Goal: Task Accomplishment & Management: Use online tool/utility

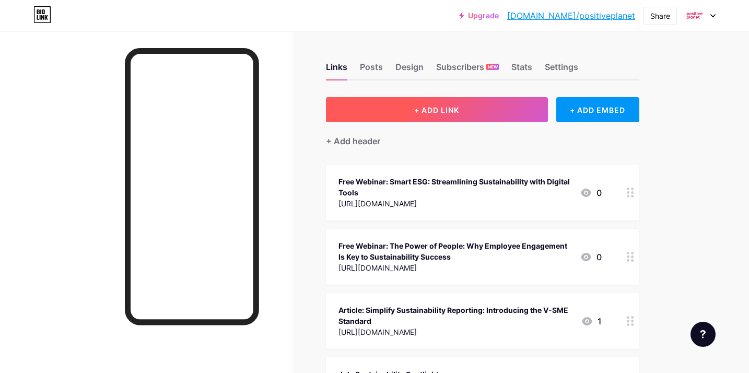
click at [448, 107] on span "+ ADD LINK" at bounding box center [436, 110] width 45 height 9
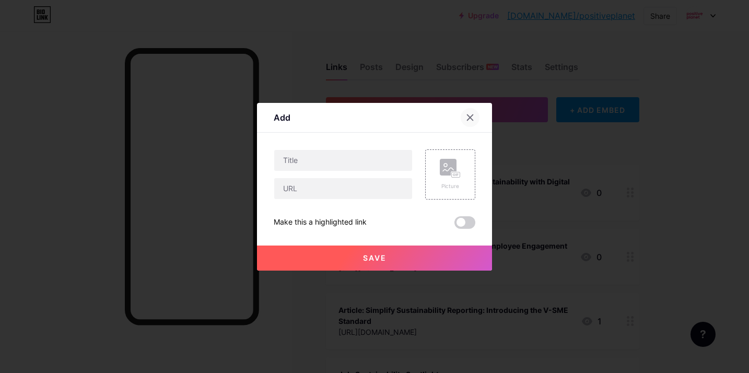
click at [472, 118] on icon at bounding box center [471, 117] width 6 height 6
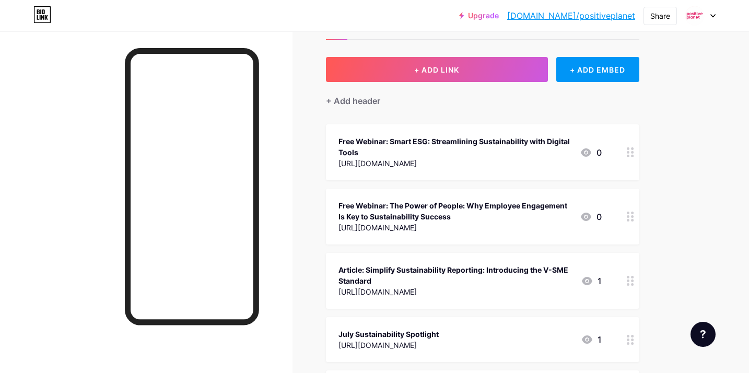
scroll to position [39, 0]
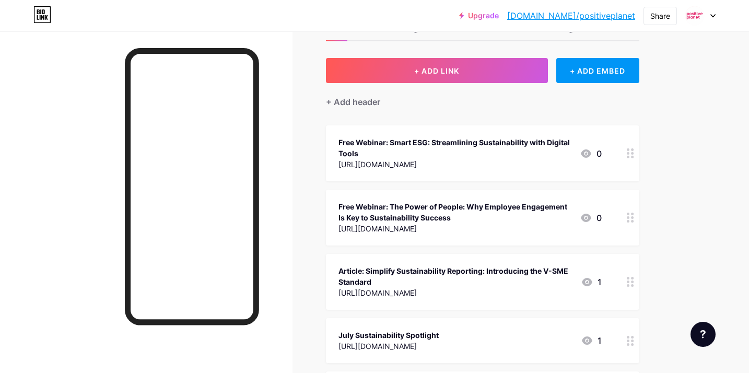
click at [471, 156] on div "Free Webinar: Smart ESG: Streamlining Sustainability with Digital Tools" at bounding box center [454, 148] width 233 height 22
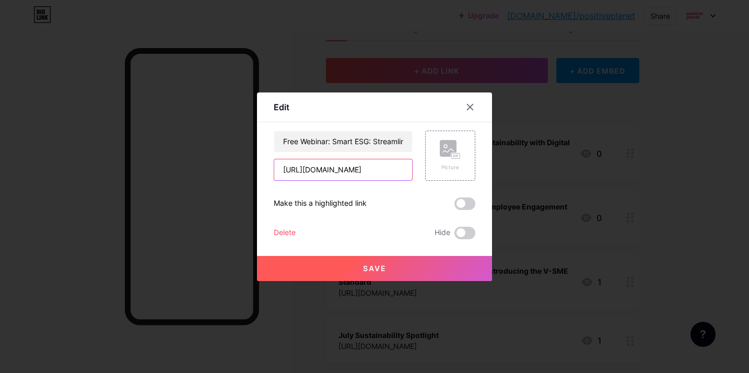
click at [339, 172] on input "[URL][DOMAIN_NAME]" at bounding box center [343, 169] width 138 height 21
paste input "Coming up in Episode 4 of Sustainability in Practice, we’re looking ahead to th…"
type input "Coming up in Episode 4 of Sustainability in Practice, we’re looking ahead to th…"
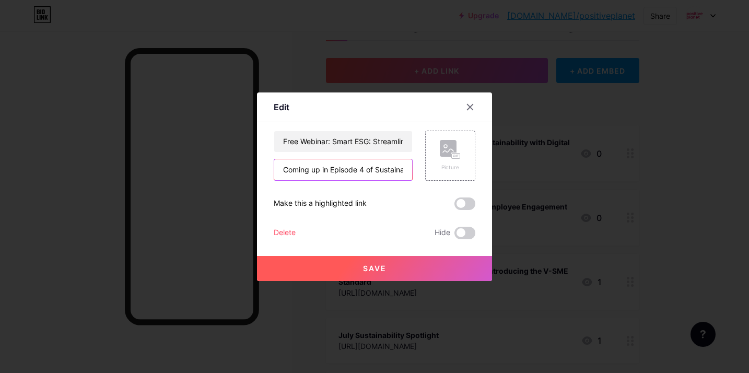
scroll to position [0, 1482]
click at [348, 172] on input "Coming up in Episode 4 of Sustainability in Practice, we’re looking ahead to th…" at bounding box center [343, 169] width 138 height 21
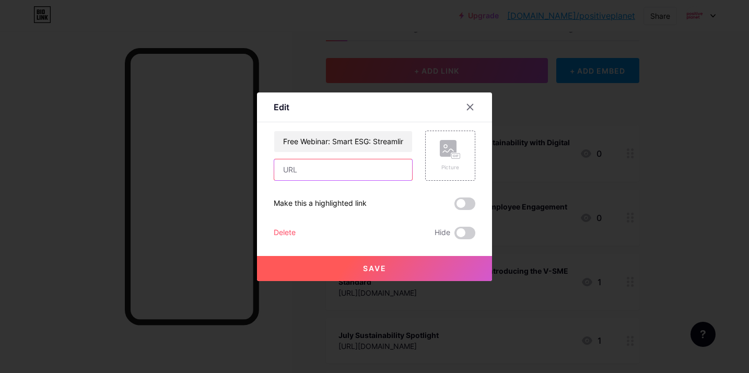
click at [298, 173] on input "text" at bounding box center [343, 169] width 138 height 21
paste input "[URL][DOMAIN_NAME]"
type input "[URL][DOMAIN_NAME]"
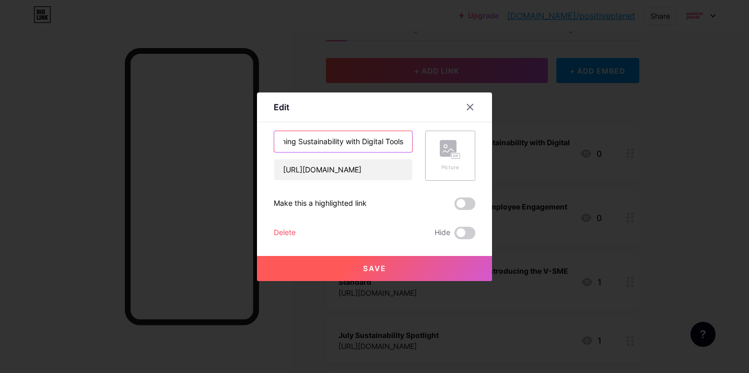
drag, startPoint x: 334, startPoint y: 141, endPoint x: 470, endPoint y: 141, distance: 135.8
click at [470, 141] on div "Free Webinar: Smart ESG: Streamlining Sustainability with Digital Tools [URL][D…" at bounding box center [375, 156] width 202 height 50
click at [400, 140] on input "Free Webinar: Looking Ahead: 2026 Compliance & Sustainability Trends 2026" at bounding box center [343, 141] width 138 height 21
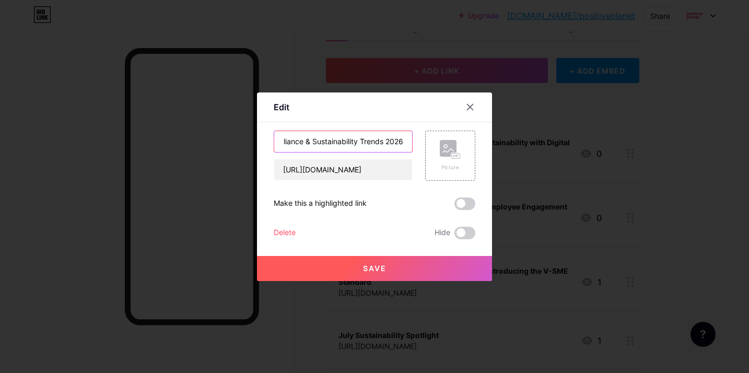
click at [385, 141] on input "Free Webinar: Looking Ahead: Compliance & Sustainability Trends 2026" at bounding box center [343, 141] width 138 height 21
type input "Free Webinar: Looking Ahead: Compliance & Sustainability Trends for 2026"
click at [360, 265] on button "Save" at bounding box center [374, 268] width 235 height 25
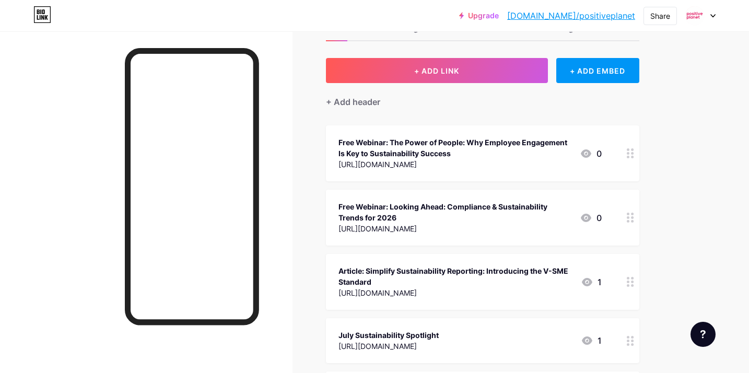
drag, startPoint x: 631, startPoint y: 218, endPoint x: 637, endPoint y: 13, distance: 205.4
click at [423, 218] on div "Free Webinar: Looking Ahead: Compliance & Sustainability Trends for 2026" at bounding box center [454, 212] width 233 height 22
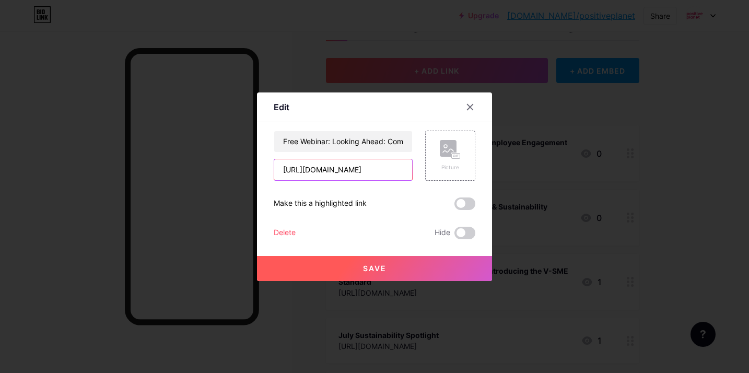
click at [323, 171] on input "[URL][DOMAIN_NAME]" at bounding box center [343, 169] width 138 height 21
paste input "VXzzRrEfFXyd"
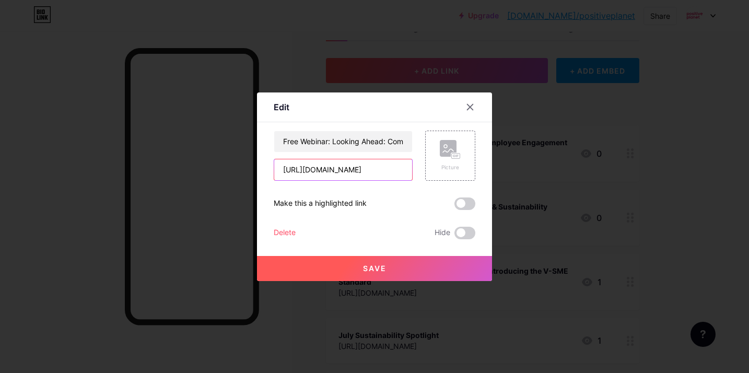
type input "[URL][DOMAIN_NAME]"
click at [372, 272] on span "Save" at bounding box center [375, 268] width 24 height 9
